Goal: Find specific page/section: Find specific page/section

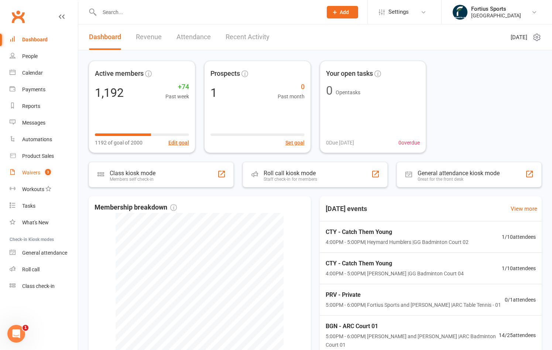
click at [35, 172] on div "Waivers" at bounding box center [31, 172] width 18 height 6
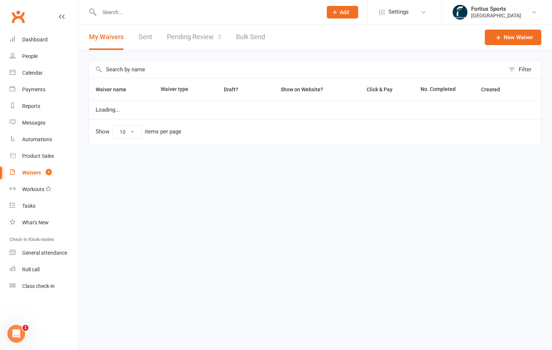
select select "100"
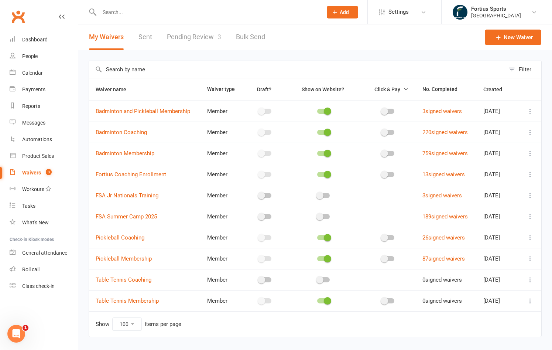
click at [403, 89] on icon "button" at bounding box center [405, 88] width 5 height 5
click at [41, 41] on div "Dashboard" at bounding box center [34, 40] width 25 height 6
